Goal: Information Seeking & Learning: Check status

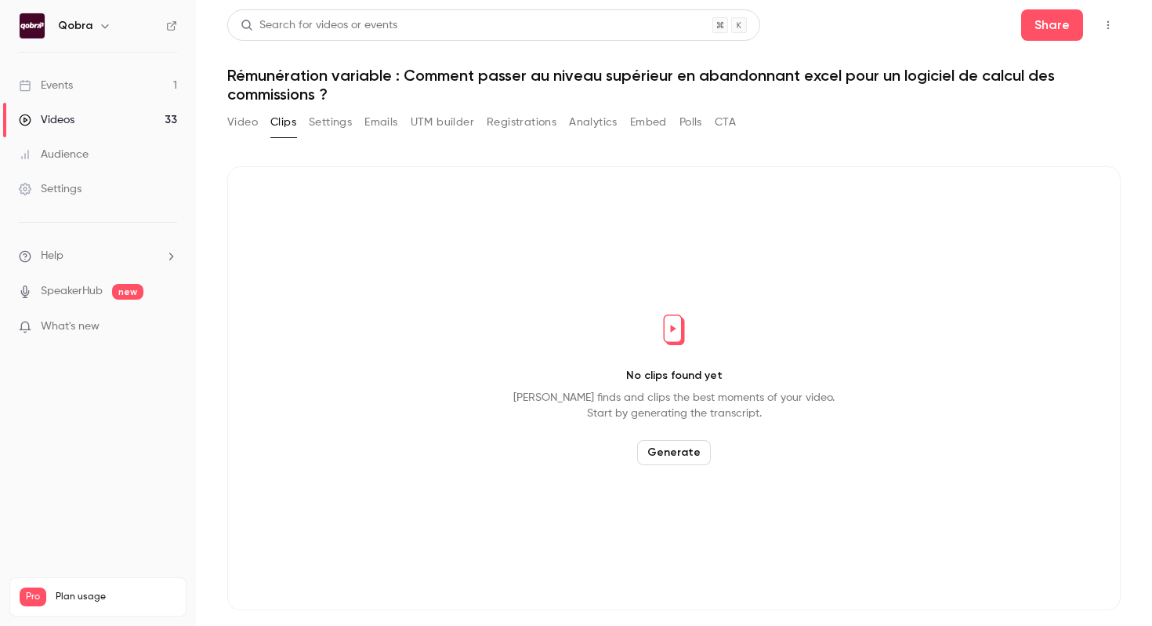
click at [151, 89] on link "Events 1" at bounding box center [98, 85] width 196 height 34
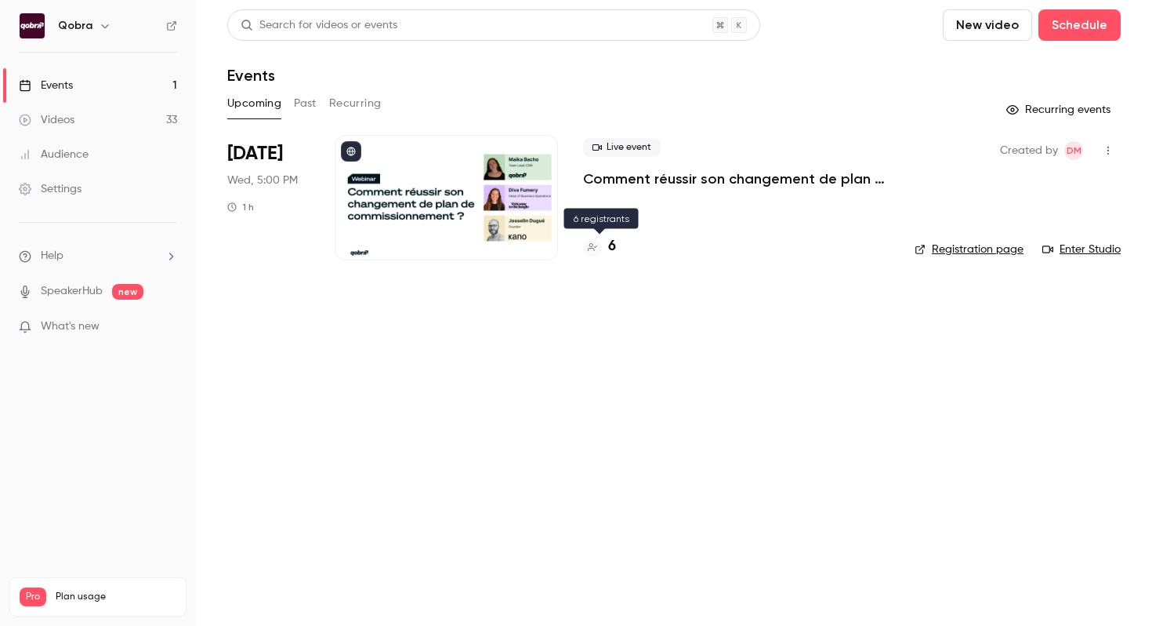
click at [607, 248] on div "6" at bounding box center [599, 246] width 33 height 21
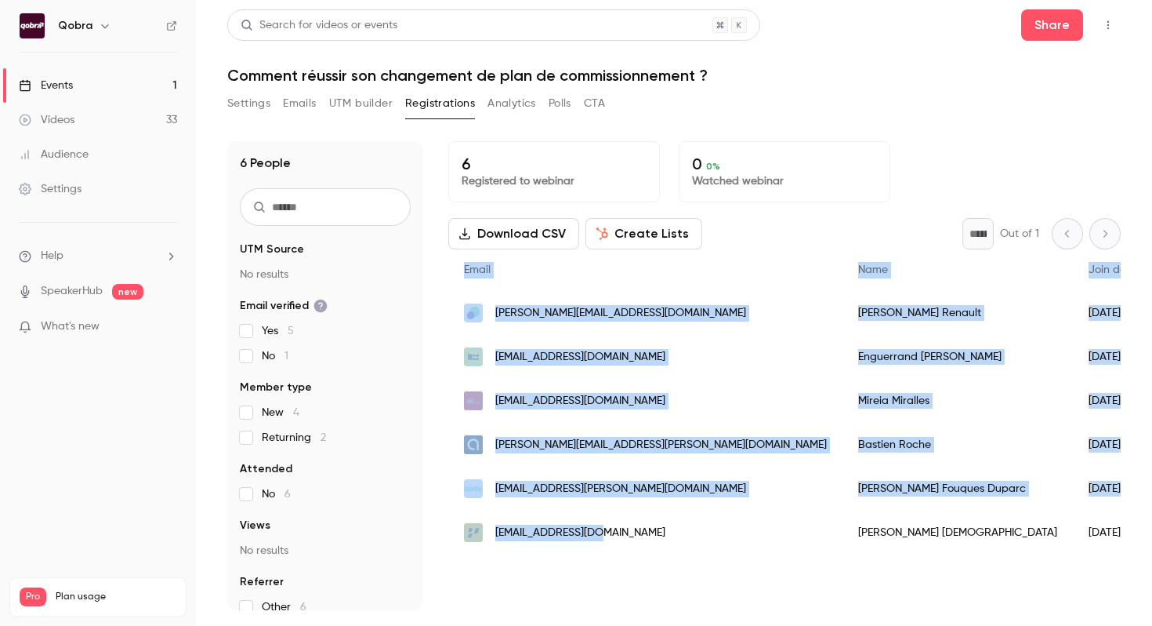
drag, startPoint x: 662, startPoint y: 536, endPoint x: 516, endPoint y: 571, distance: 150.6
click at [516, 571] on div "6 Registered to webinar 0 0 % Watched webinar Download CSV Create Lists * Out o…" at bounding box center [784, 375] width 673 height 469
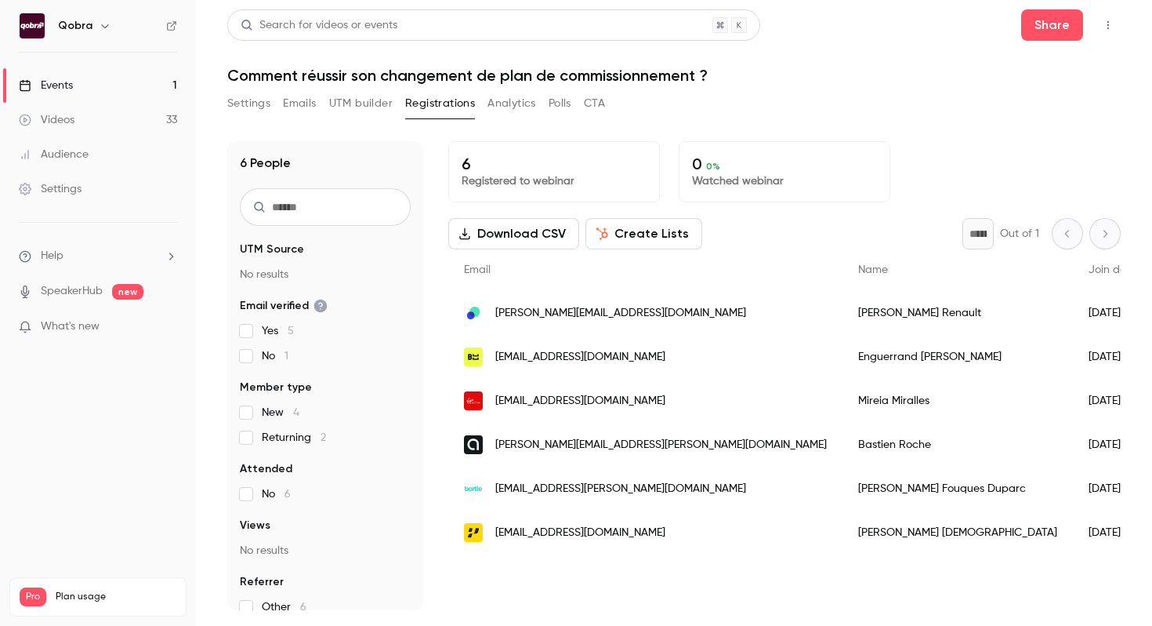
click at [516, 571] on div "6 Registered to webinar 0 0 % Watched webinar Download CSV Create Lists * Out o…" at bounding box center [784, 375] width 673 height 469
